Goal: Task Accomplishment & Management: Use online tool/utility

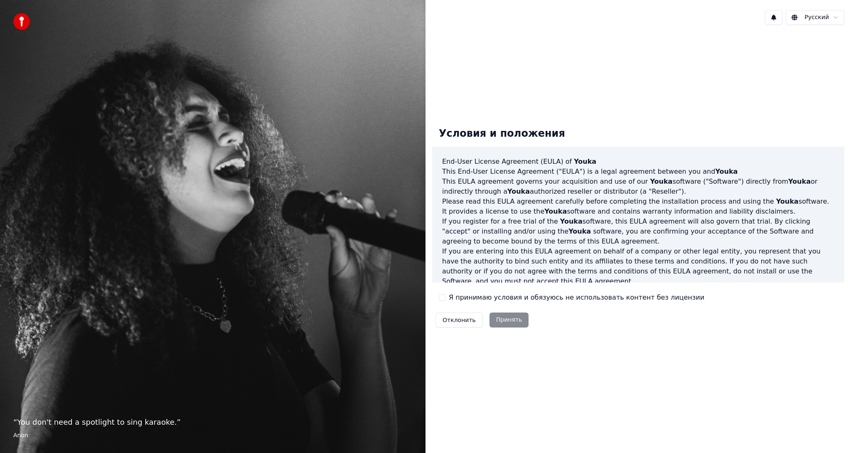
click at [445, 300] on div "Я принимаю условия и обязуюсь не использовать контент без лицензии" at bounding box center [572, 298] width 266 height 10
click at [445, 297] on div "Я принимаю условия и обязуюсь не использовать контент без лицензии" at bounding box center [572, 298] width 266 height 10
click at [439, 296] on button "Я принимаю условия и обязуюсь не использовать контент без лицензии" at bounding box center [442, 297] width 7 height 7
click at [510, 325] on button "Принять" at bounding box center [509, 319] width 39 height 15
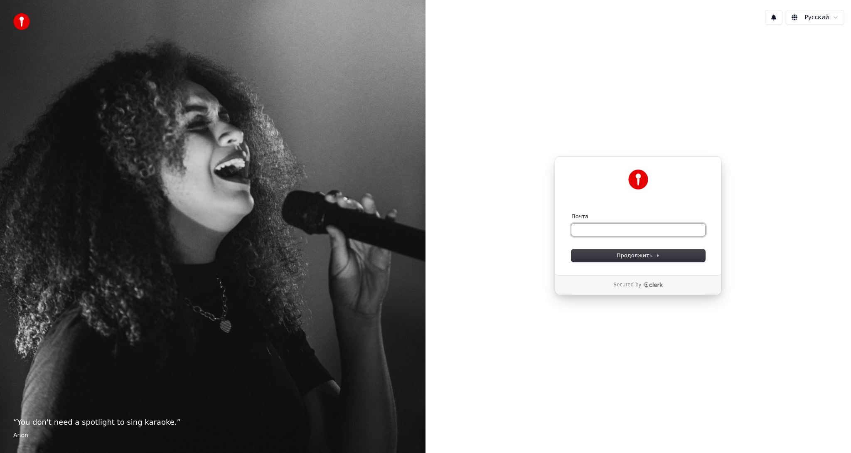
click at [603, 226] on input "Почта" at bounding box center [638, 230] width 134 height 12
paste input "**********"
click at [617, 252] on button "Продолжить" at bounding box center [638, 255] width 134 height 12
type input "**********"
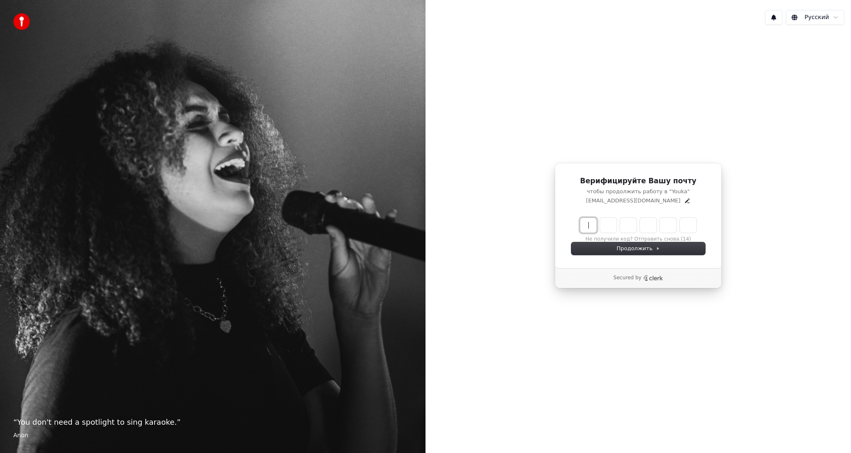
paste input "******"
type input "******"
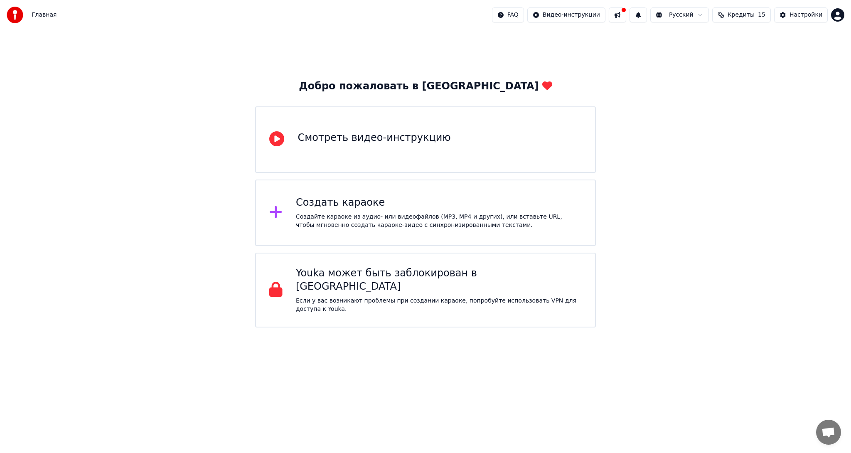
click at [494, 205] on div "Создать караоке" at bounding box center [439, 202] width 286 height 13
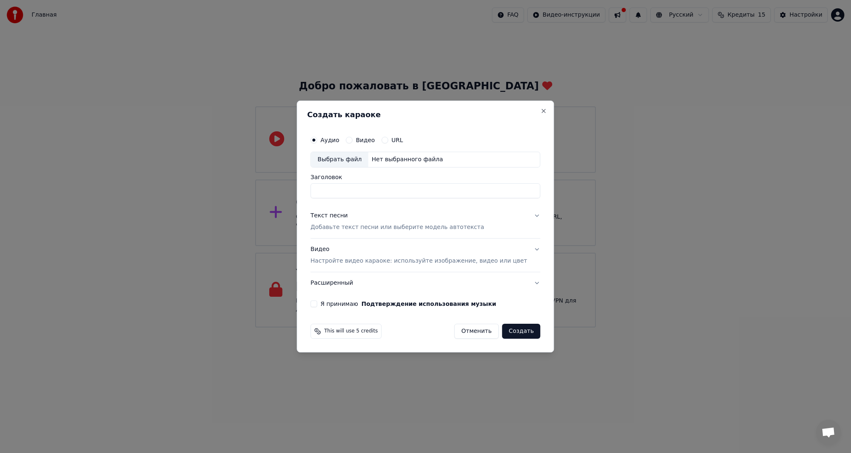
click at [344, 160] on div "Выбрать файл" at bounding box center [339, 159] width 57 height 15
type input "*******"
click at [439, 228] on p "Добавьте текст песни или выберите модель автотекста" at bounding box center [397, 227] width 174 height 8
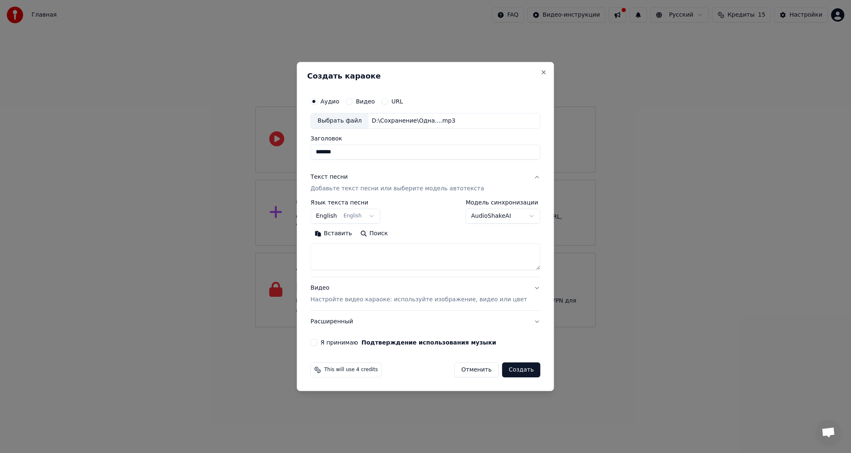
click at [341, 260] on textarea at bounding box center [425, 257] width 230 height 27
paste textarea "**********"
click at [369, 264] on textarea at bounding box center [412, 257] width 205 height 27
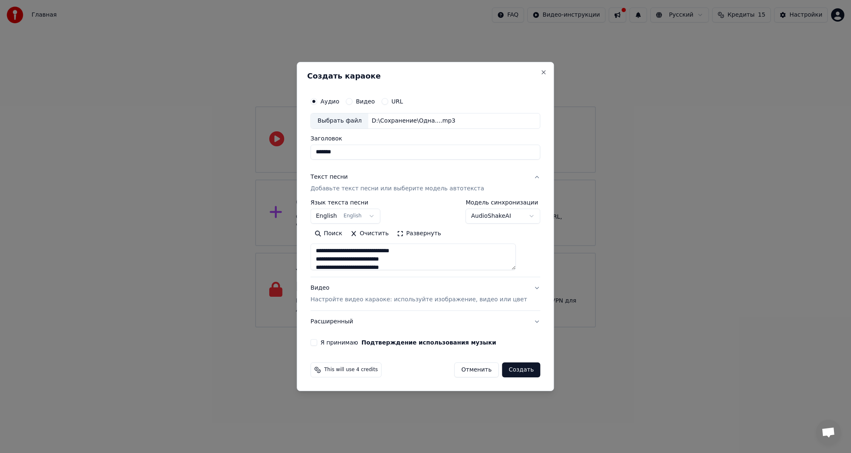
drag, startPoint x: 369, startPoint y: 255, endPoint x: 334, endPoint y: 260, distance: 35.7
click at [330, 260] on textarea at bounding box center [412, 257] width 205 height 27
click at [356, 266] on textarea at bounding box center [412, 257] width 205 height 27
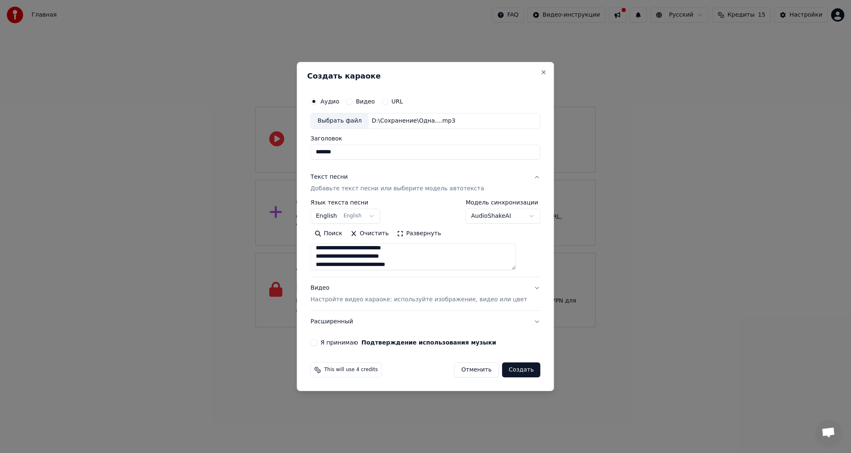
click at [421, 235] on button "Развернуть" at bounding box center [419, 233] width 52 height 13
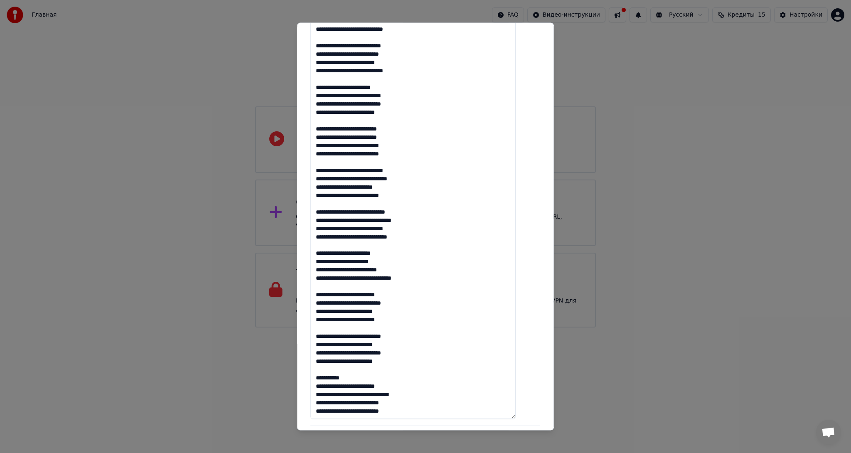
scroll to position [208, 0]
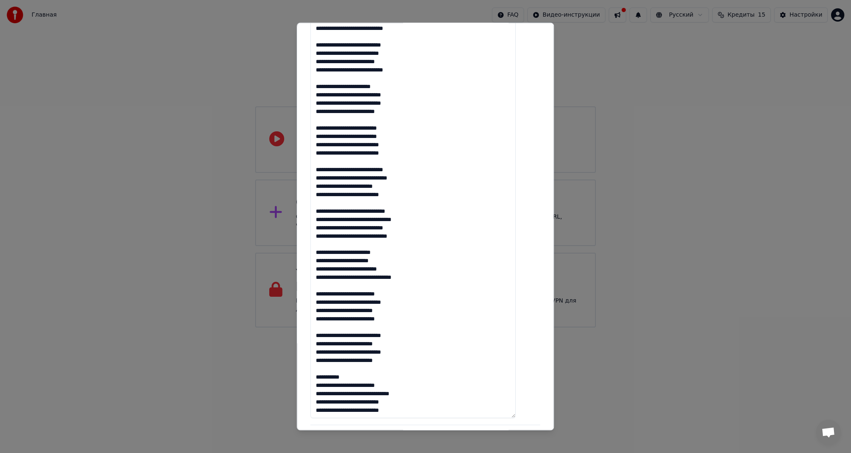
drag, startPoint x: 374, startPoint y: 376, endPoint x: 323, endPoint y: 376, distance: 50.7
click at [322, 377] on textarea at bounding box center [412, 207] width 205 height 422
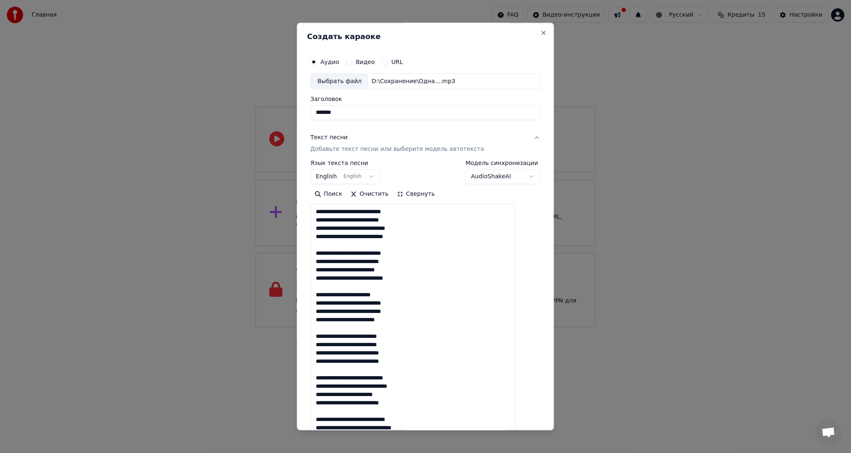
scroll to position [0, 0]
type textarea "**********"
click at [426, 192] on button "Свернуть" at bounding box center [416, 193] width 46 height 13
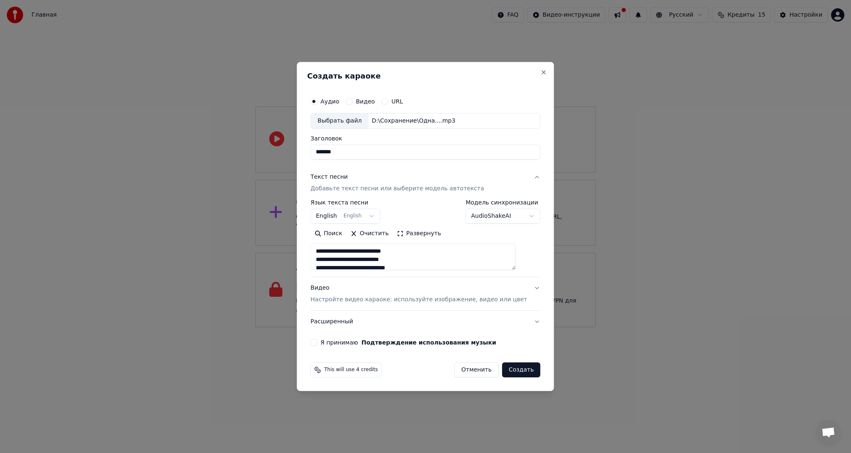
click at [317, 344] on button "Я принимаю Подтверждение использования музыки" at bounding box center [313, 342] width 7 height 7
click at [380, 219] on button "English English" at bounding box center [345, 216] width 70 height 15
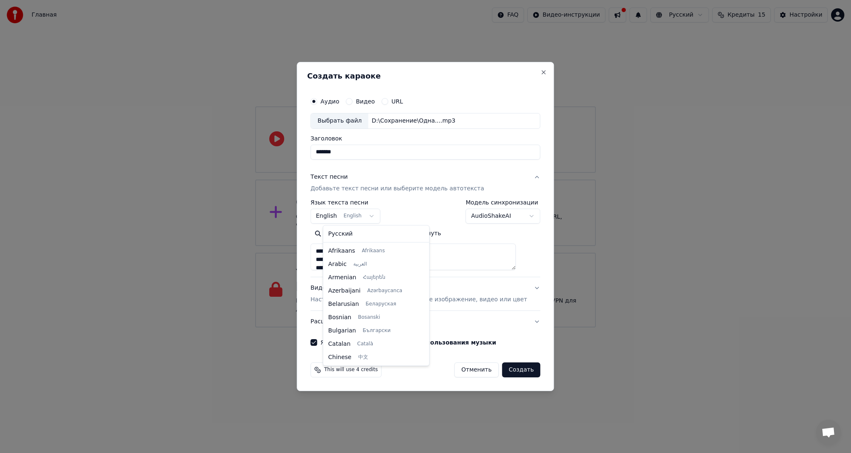
scroll to position [66, 0]
select select "**"
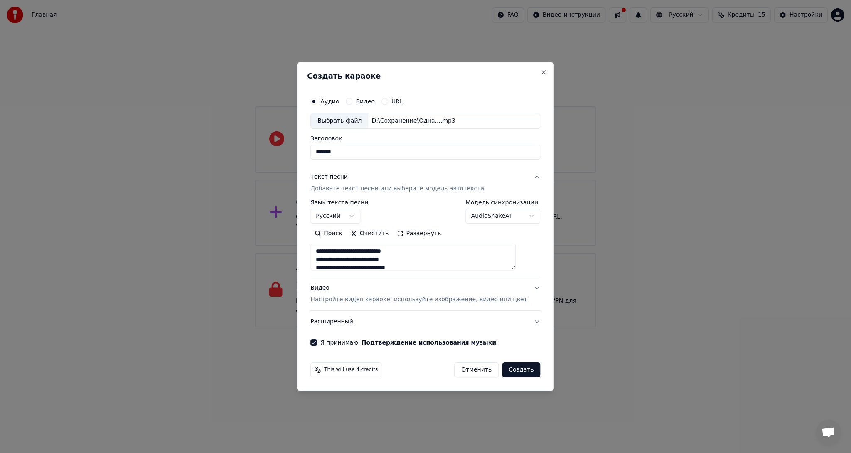
click at [476, 218] on body "Главная FAQ Видео-инструкции Русский Кредиты 15 Настройки Добро пожаловать в Yo…" at bounding box center [425, 163] width 851 height 327
click at [427, 206] on body "Главная FAQ Видео-инструкции Русский Кредиты 15 Настройки Добро пожаловать в Yo…" at bounding box center [425, 163] width 851 height 327
click at [515, 370] on button "Создать" at bounding box center [521, 369] width 38 height 15
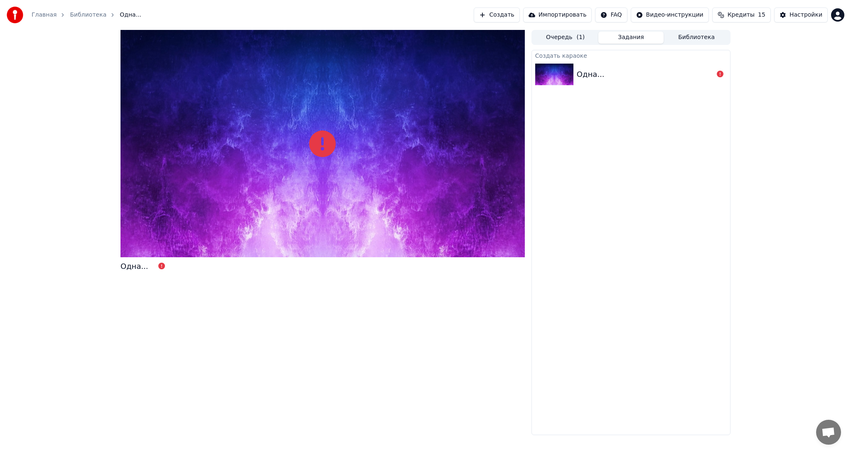
click at [323, 68] on div at bounding box center [323, 143] width 404 height 227
click at [326, 138] on icon at bounding box center [322, 143] width 27 height 27
click at [562, 76] on img at bounding box center [554, 75] width 38 height 22
click at [583, 37] on button "Очередь ( 1 )" at bounding box center [566, 38] width 66 height 12
click at [628, 37] on button "Задания" at bounding box center [631, 38] width 66 height 12
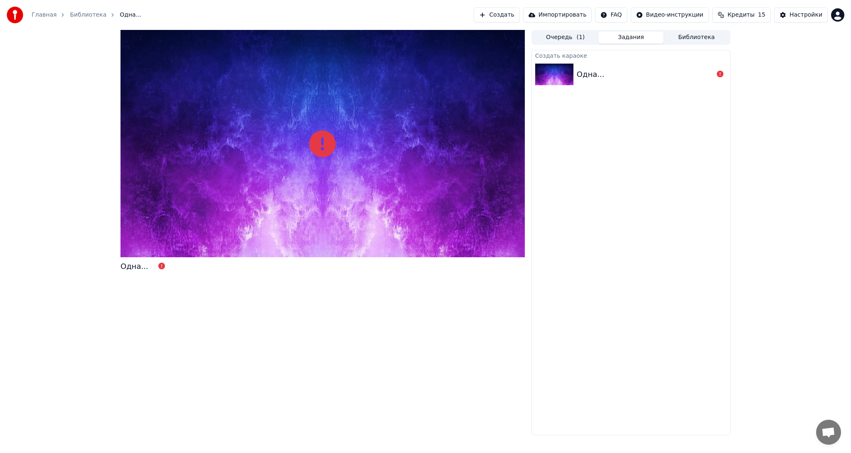
click at [580, 39] on span "( 1 )" at bounding box center [580, 37] width 8 height 8
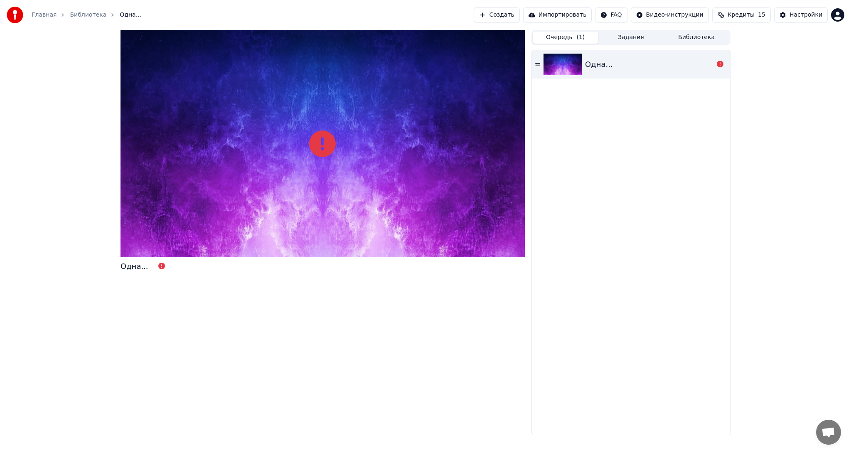
click at [824, 425] on span "Открытый чат" at bounding box center [828, 432] width 25 height 25
